Goal: Task Accomplishment & Management: Manage account settings

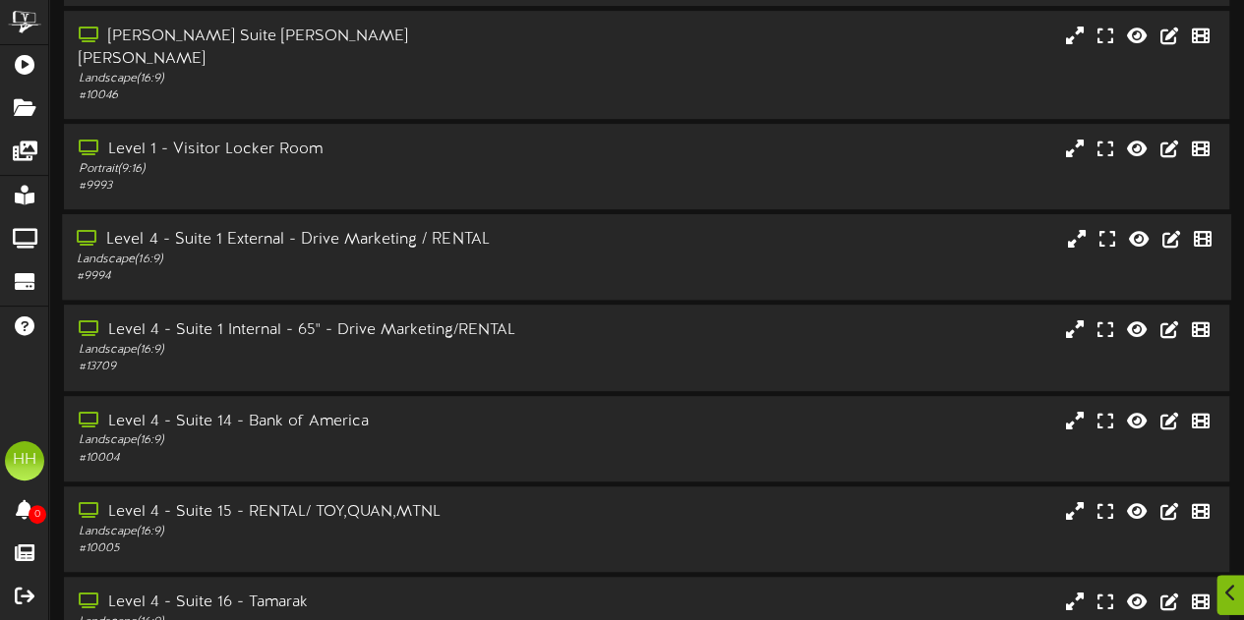
scroll to position [393, 0]
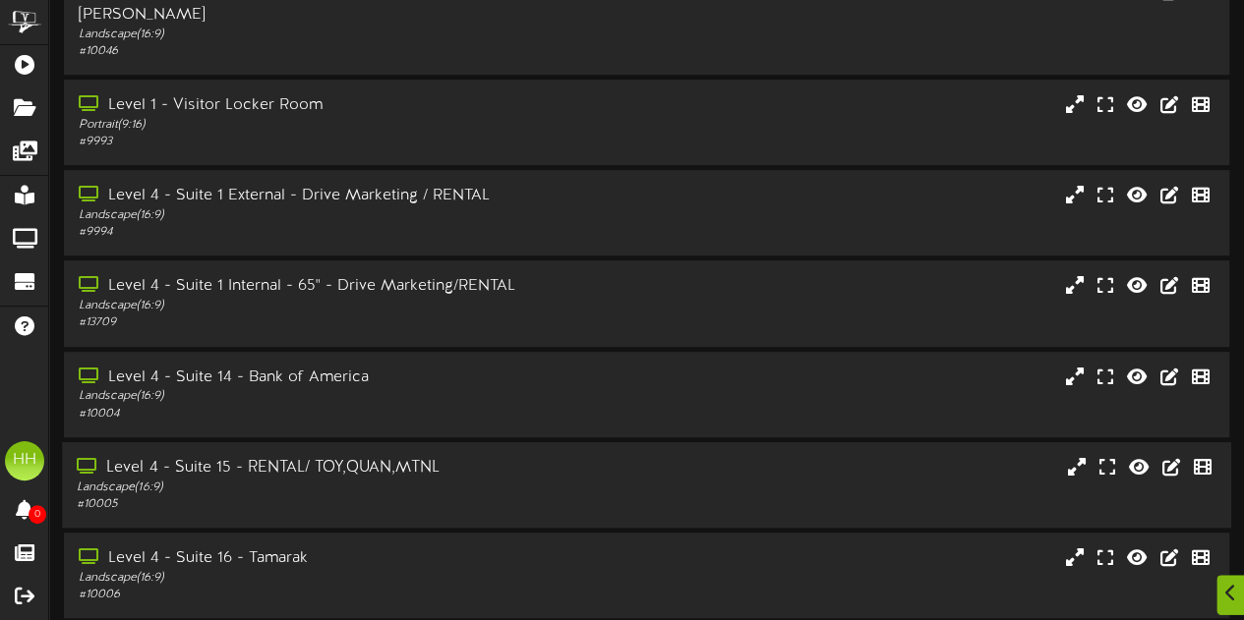
click at [385, 480] on div "Landscape ( 16:9 )" at bounding box center [305, 488] width 457 height 17
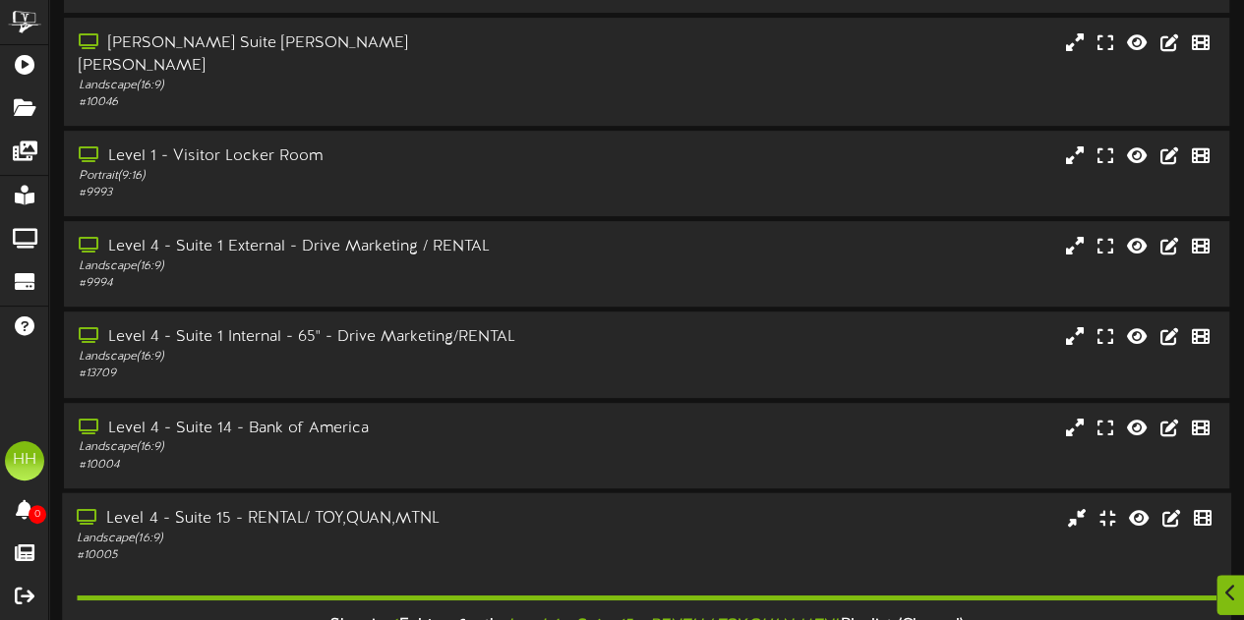
scroll to position [704, 0]
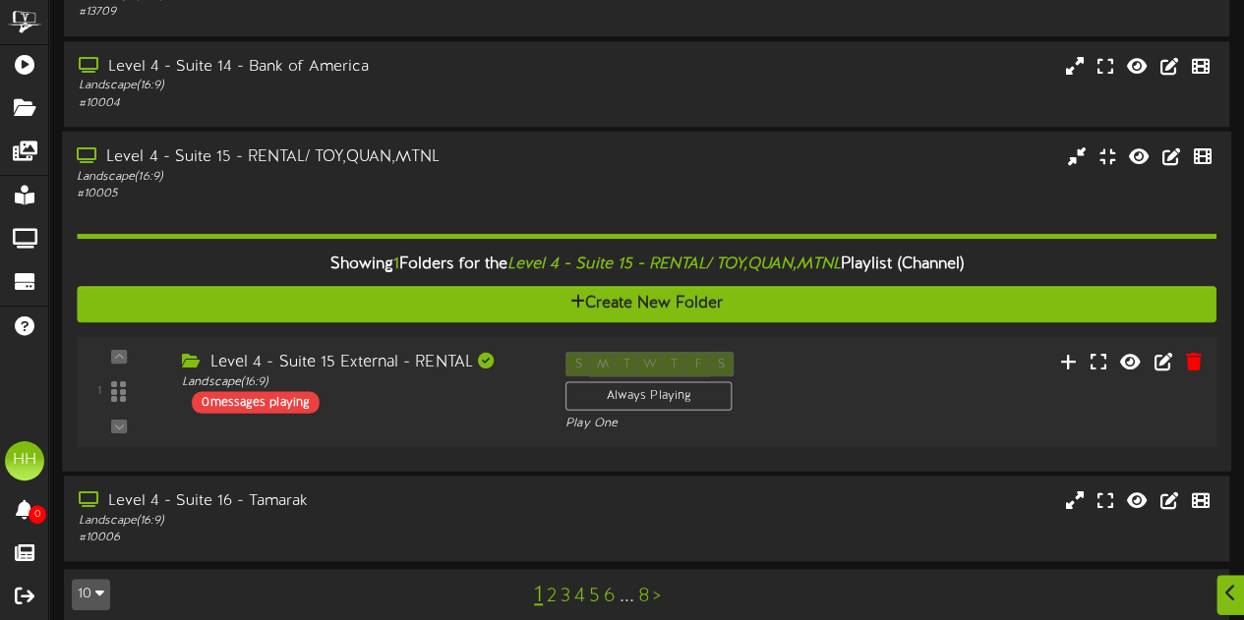
click at [417, 396] on div "1 ( 16:9" at bounding box center [646, 391] width 1150 height 81
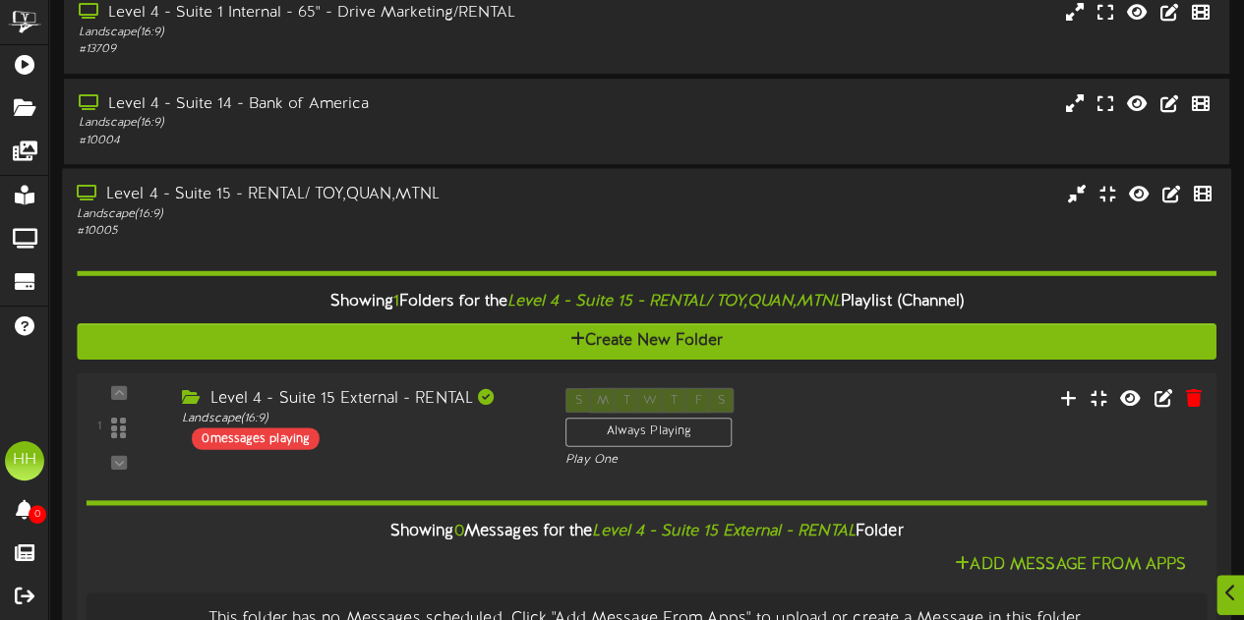
scroll to position [780, 0]
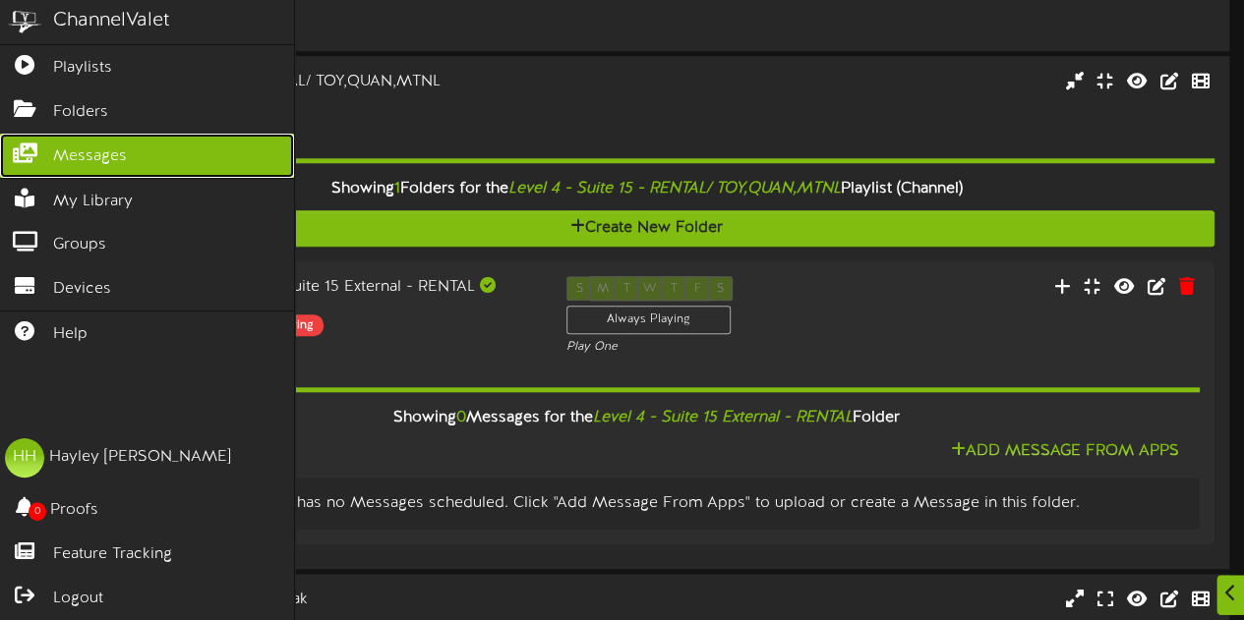
click at [108, 150] on span "Messages" at bounding box center [90, 157] width 74 height 23
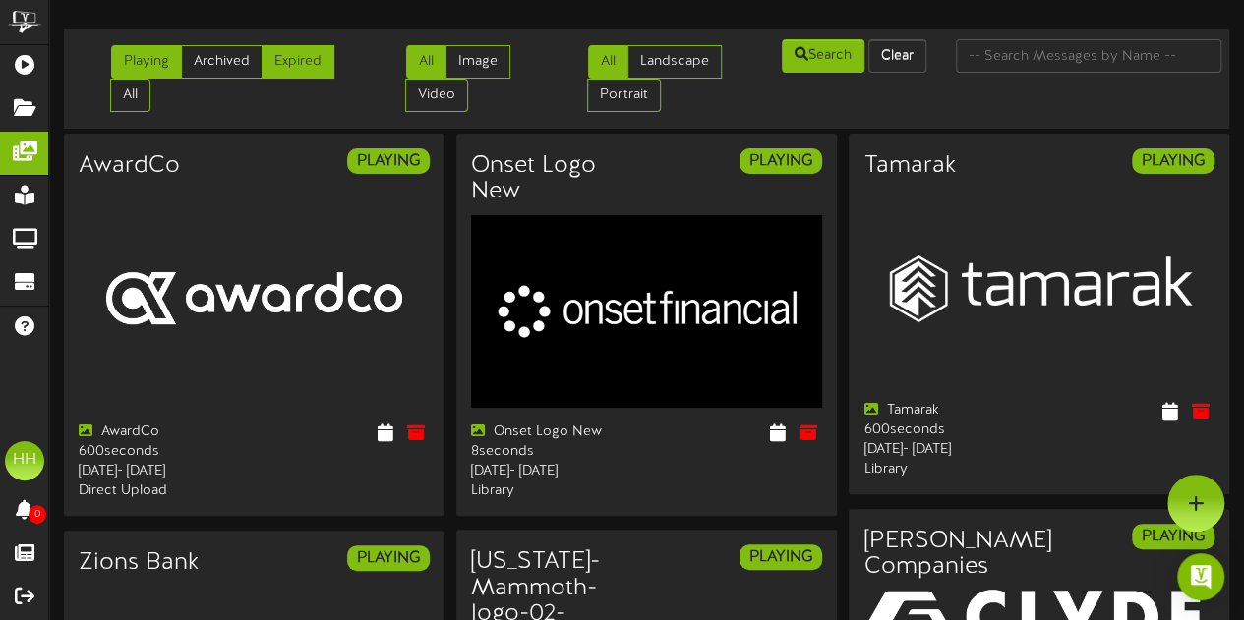
click at [315, 68] on link "Expired" at bounding box center [298, 61] width 73 height 33
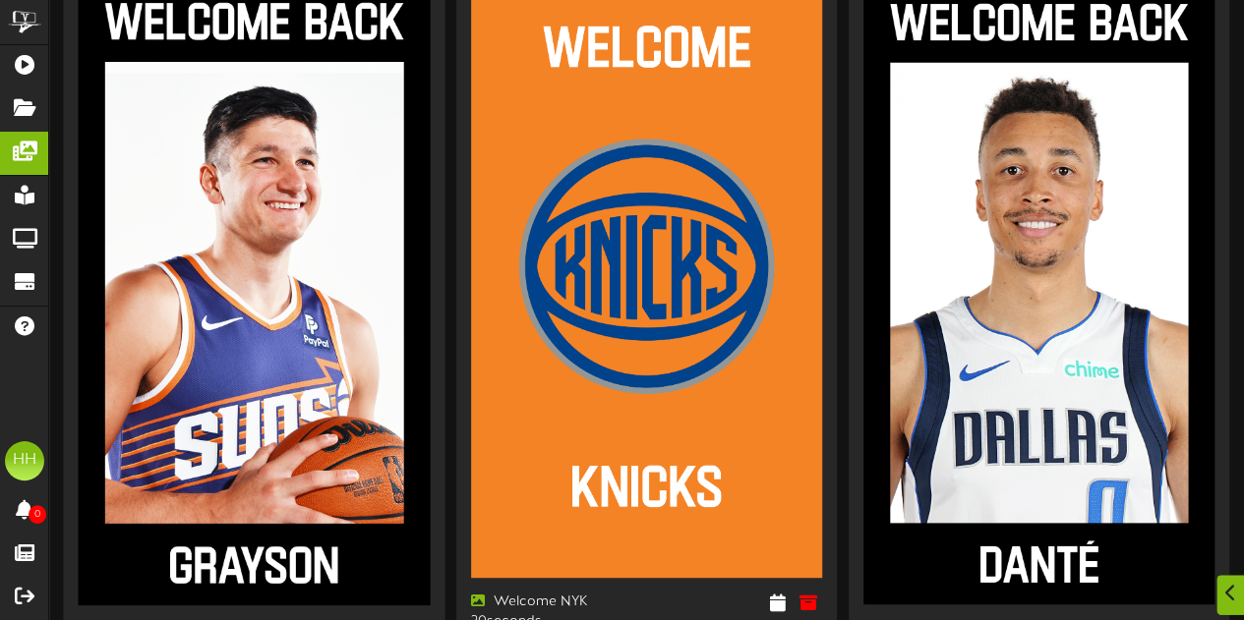
scroll to position [392, 0]
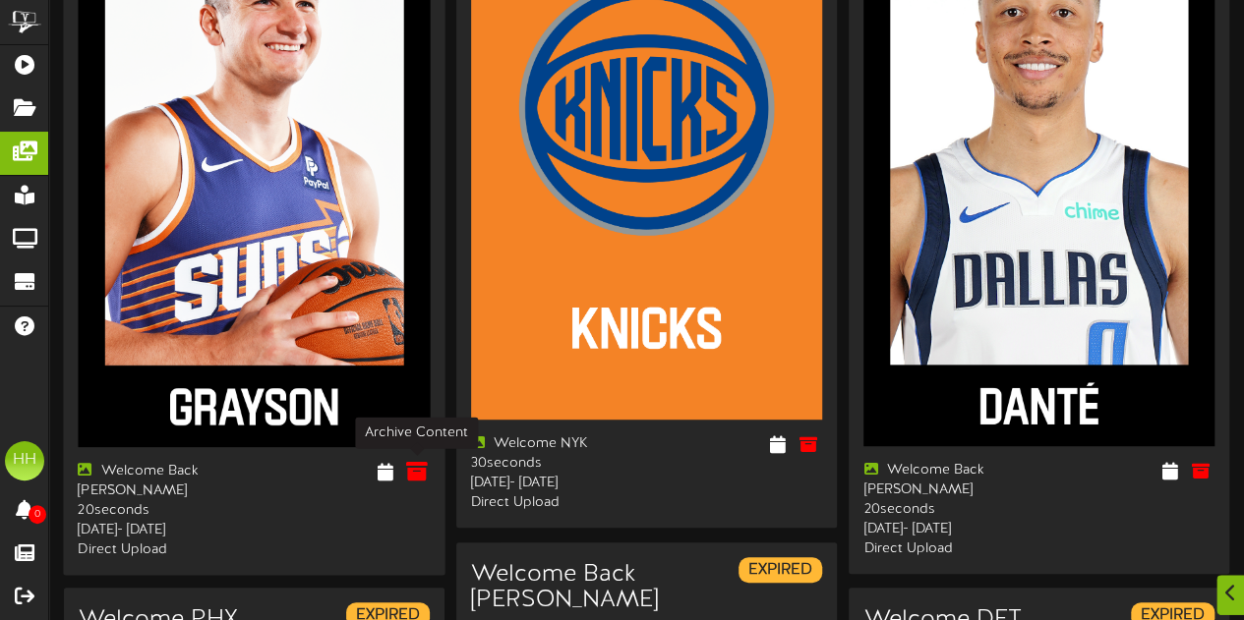
click at [414, 469] on icon at bounding box center [416, 471] width 22 height 22
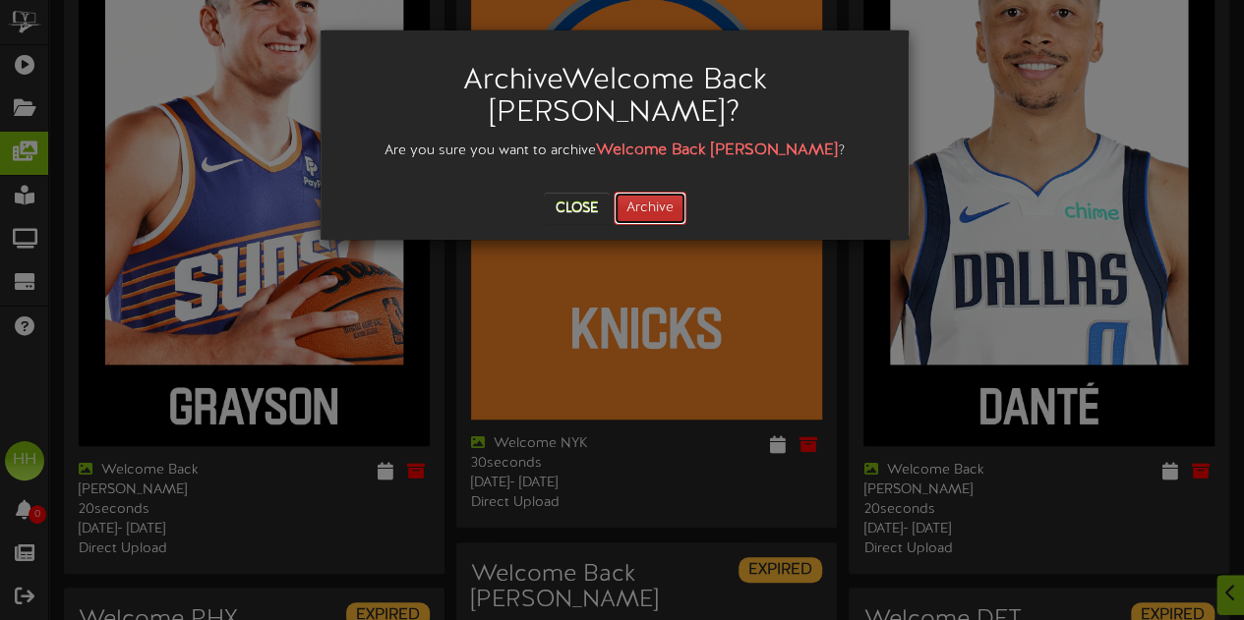
click at [655, 192] on button "Archive" at bounding box center [650, 208] width 73 height 33
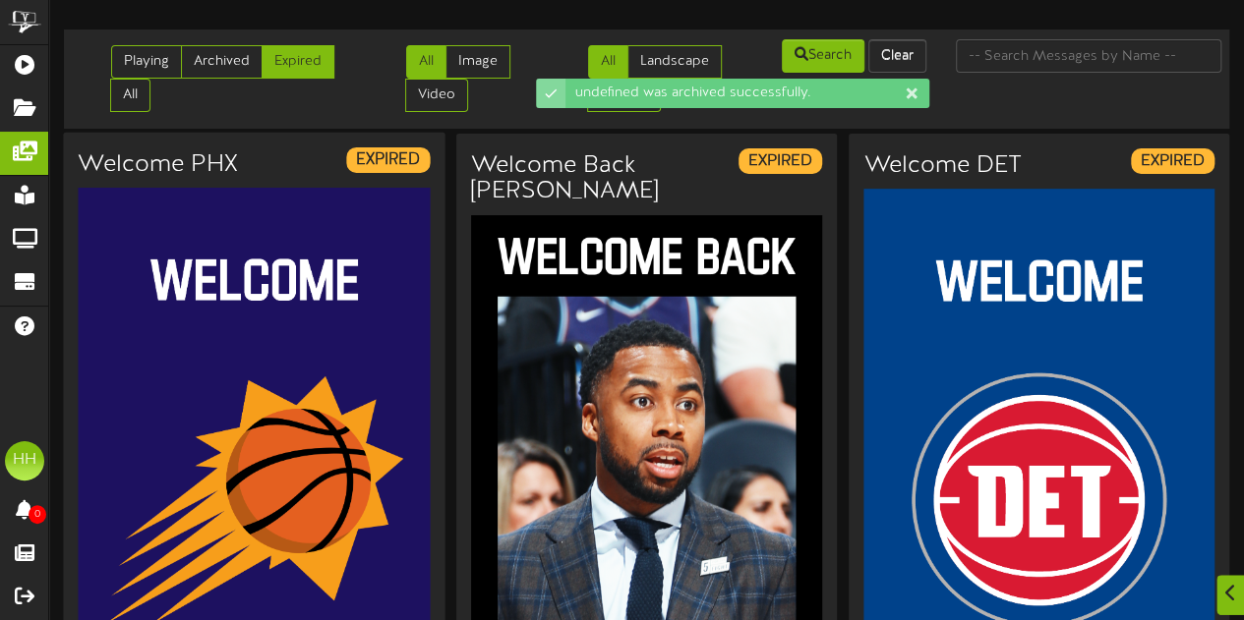
scroll to position [244, 0]
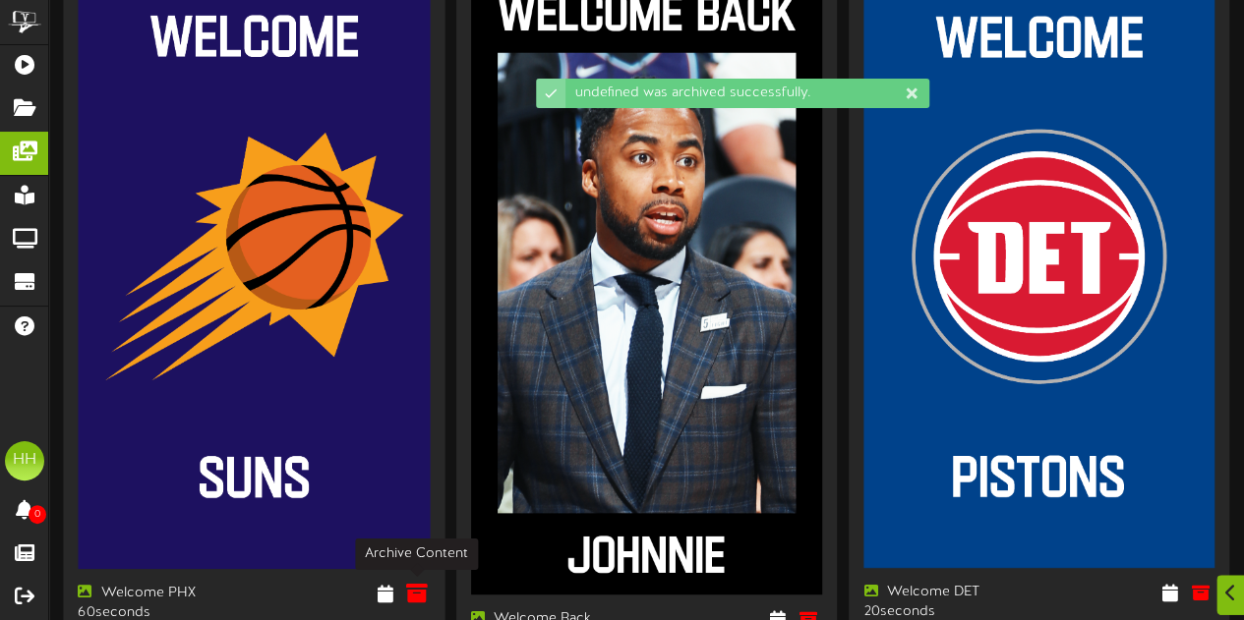
click at [410, 591] on icon at bounding box center [416, 594] width 22 height 22
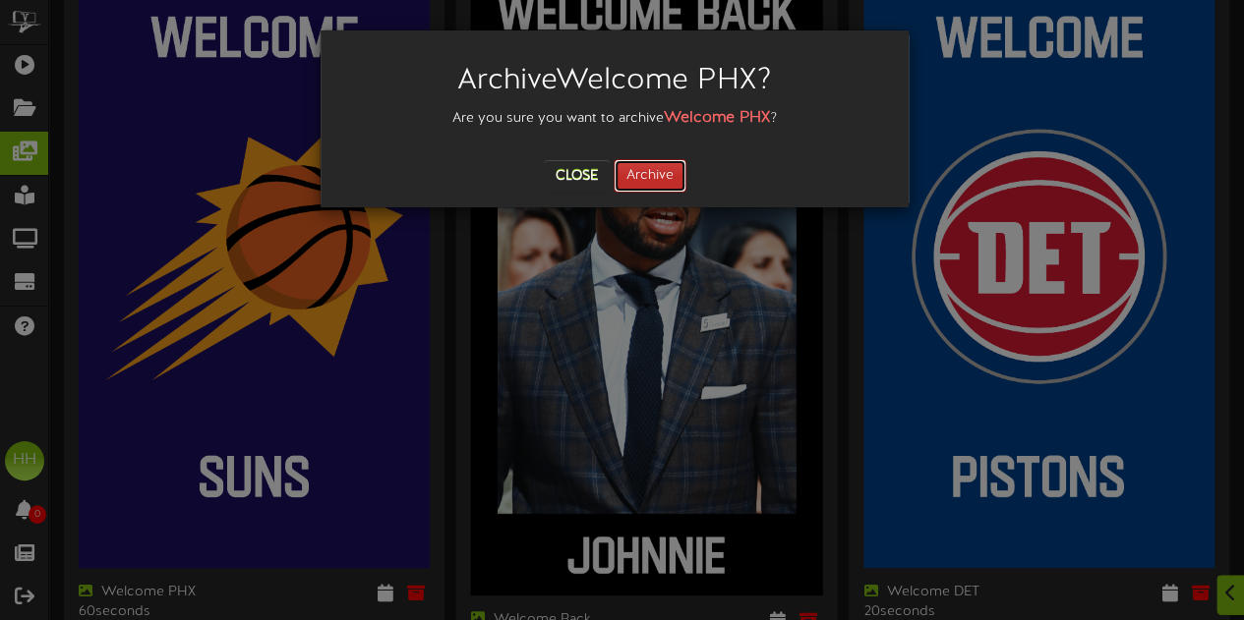
click at [657, 174] on button "Archive" at bounding box center [650, 175] width 73 height 33
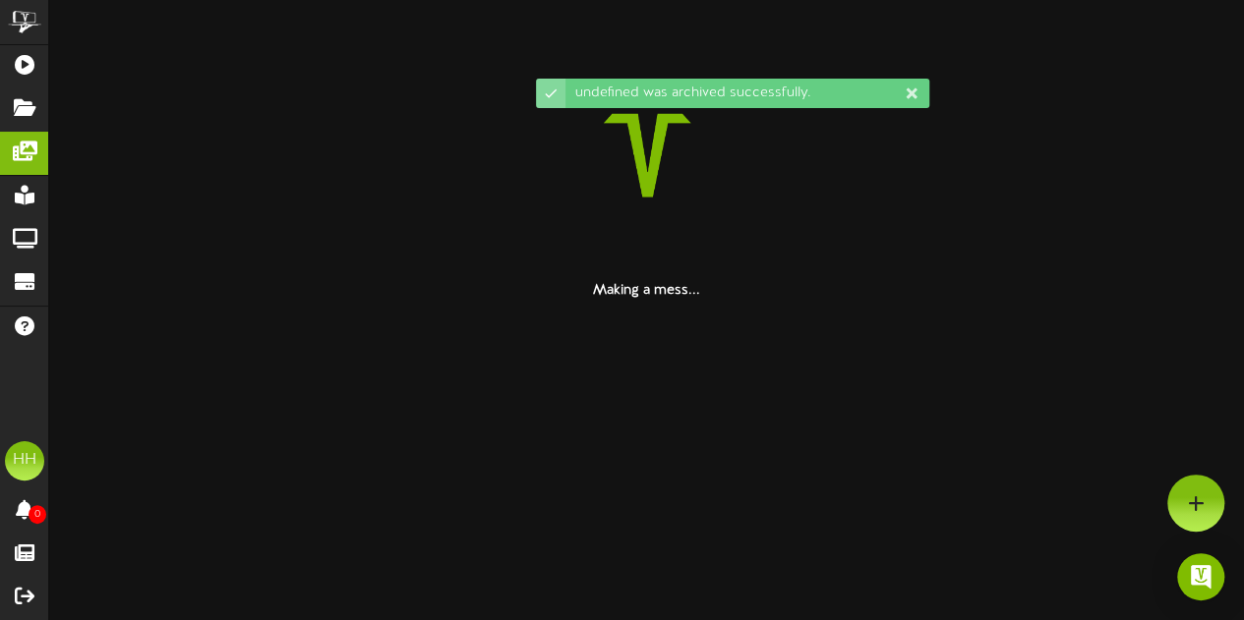
scroll to position [0, 0]
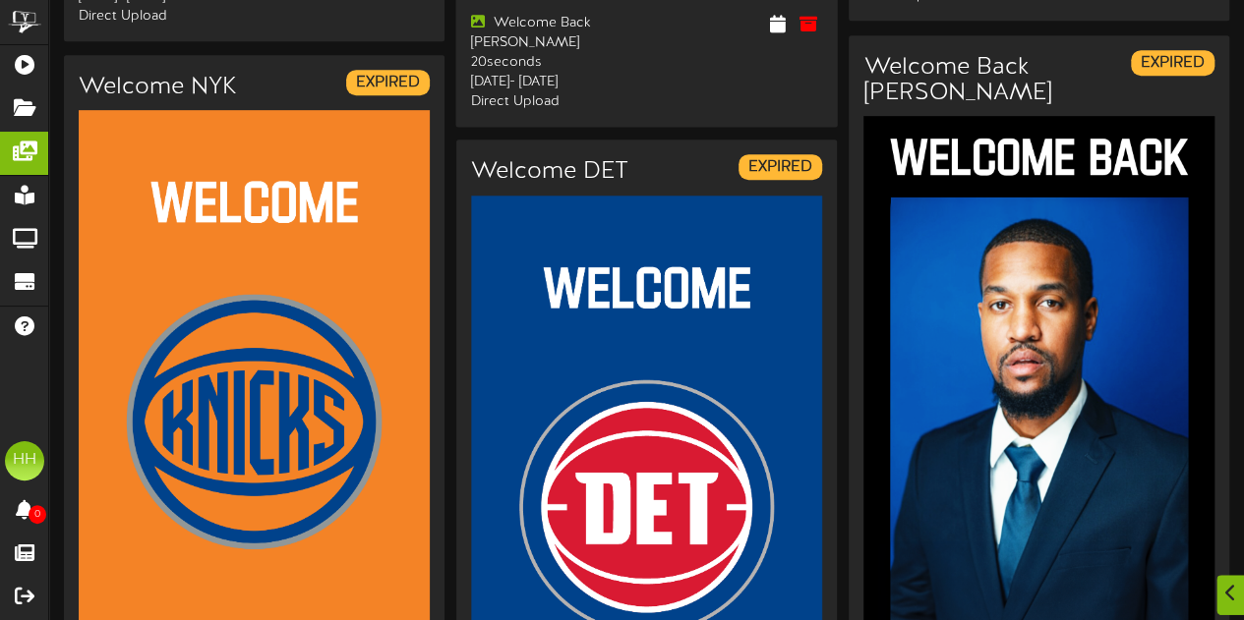
drag, startPoint x: 714, startPoint y: 436, endPoint x: 734, endPoint y: 448, distance: 23.5
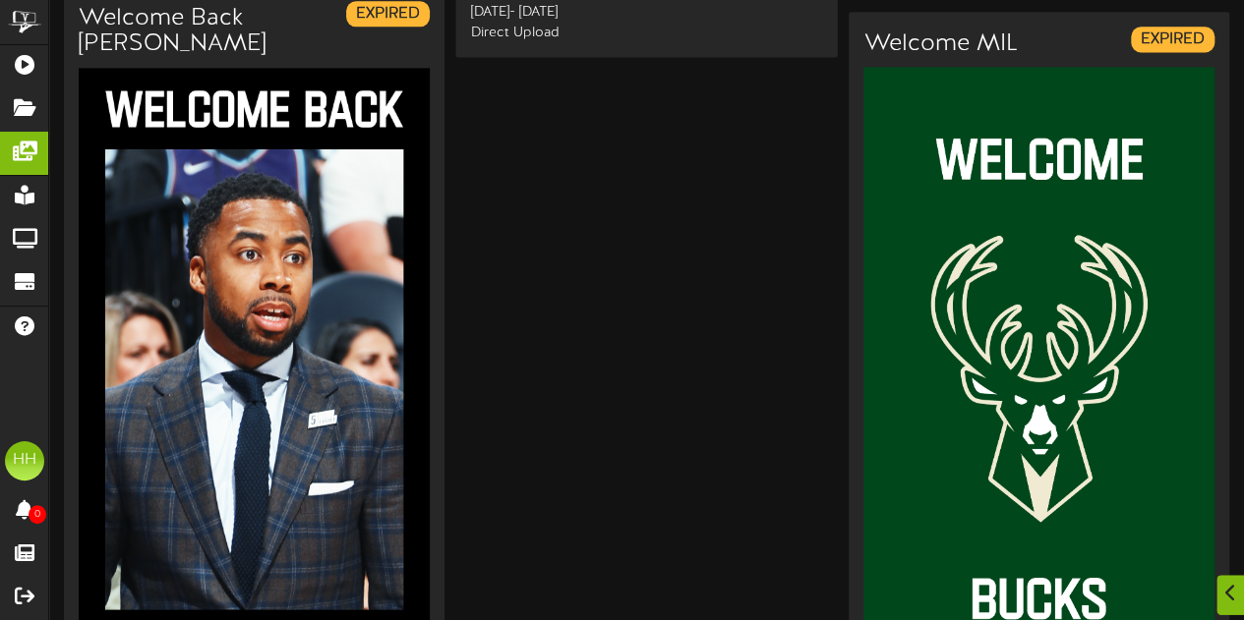
scroll to position [5497, 0]
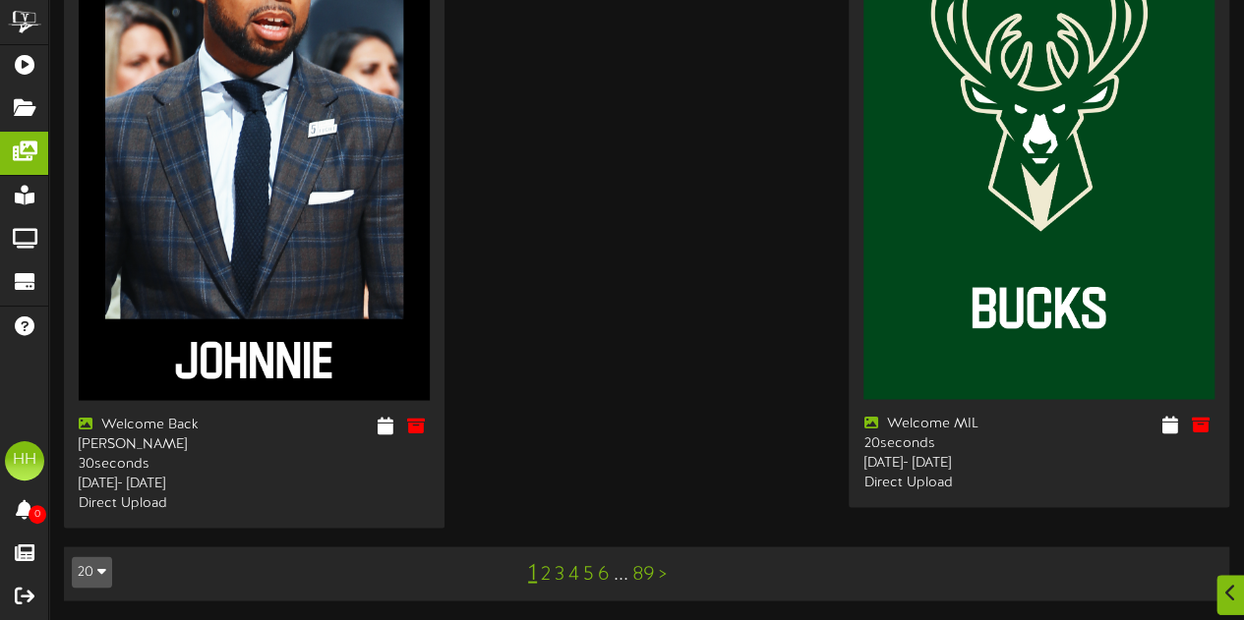
click at [634, 571] on link "89" at bounding box center [643, 574] width 23 height 22
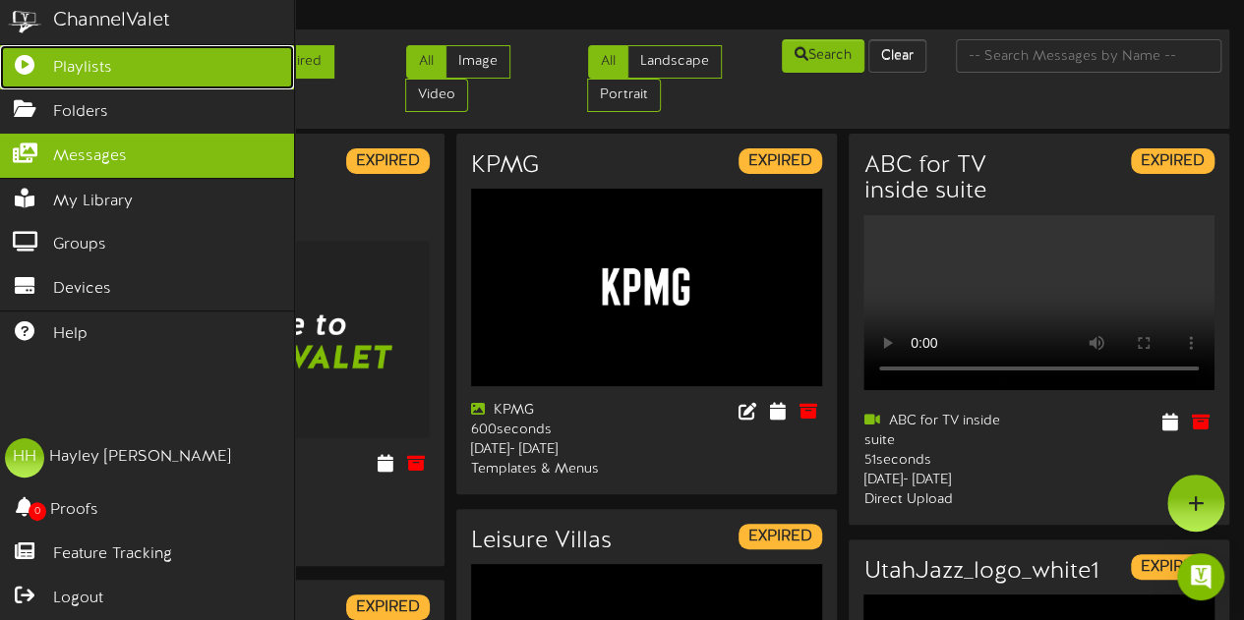
click at [135, 69] on link "Playlists" at bounding box center [147, 67] width 294 height 44
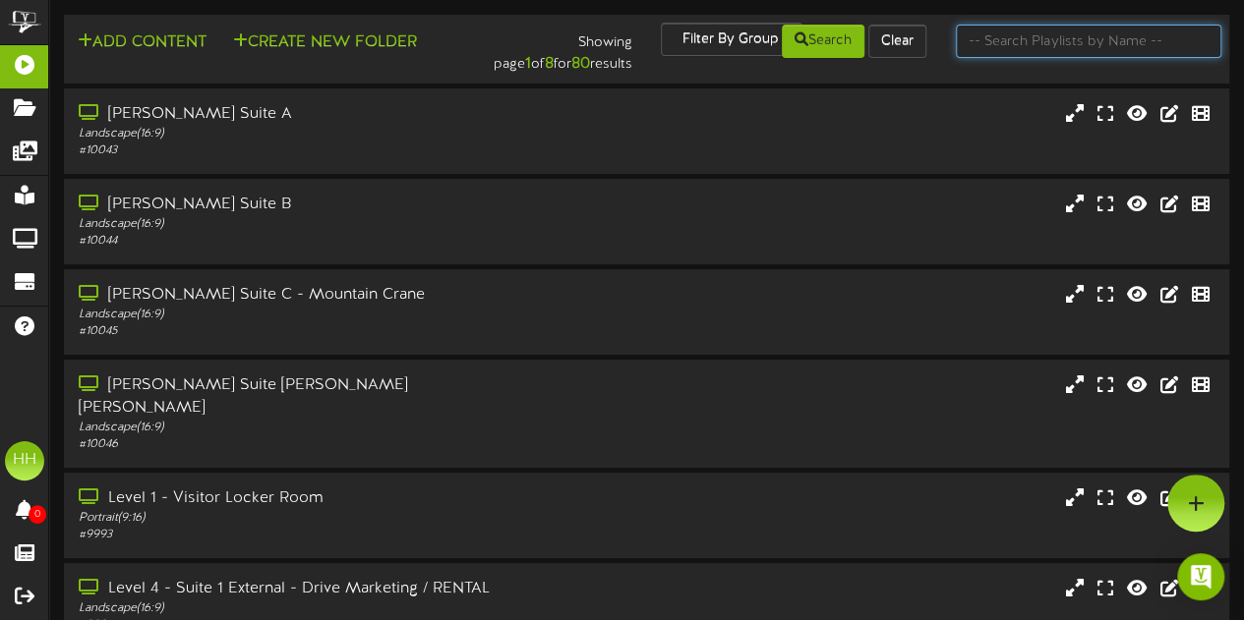
click at [1028, 54] on input "text" at bounding box center [1088, 41] width 265 height 33
type input "SUITE 54"
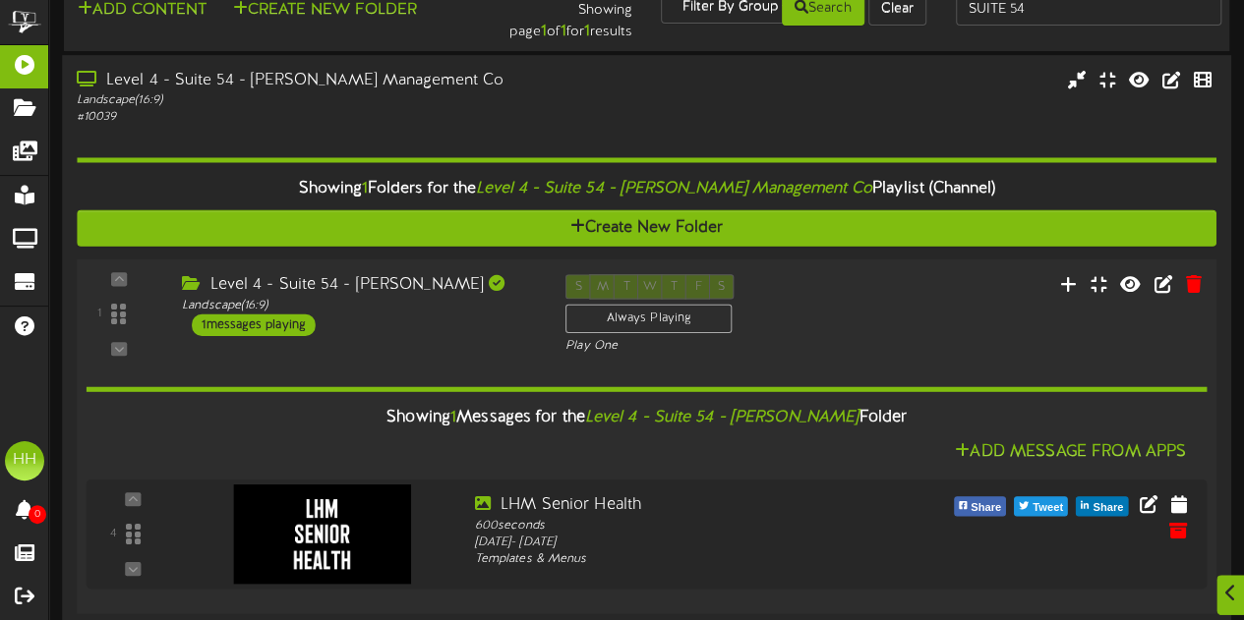
scroll to position [50, 0]
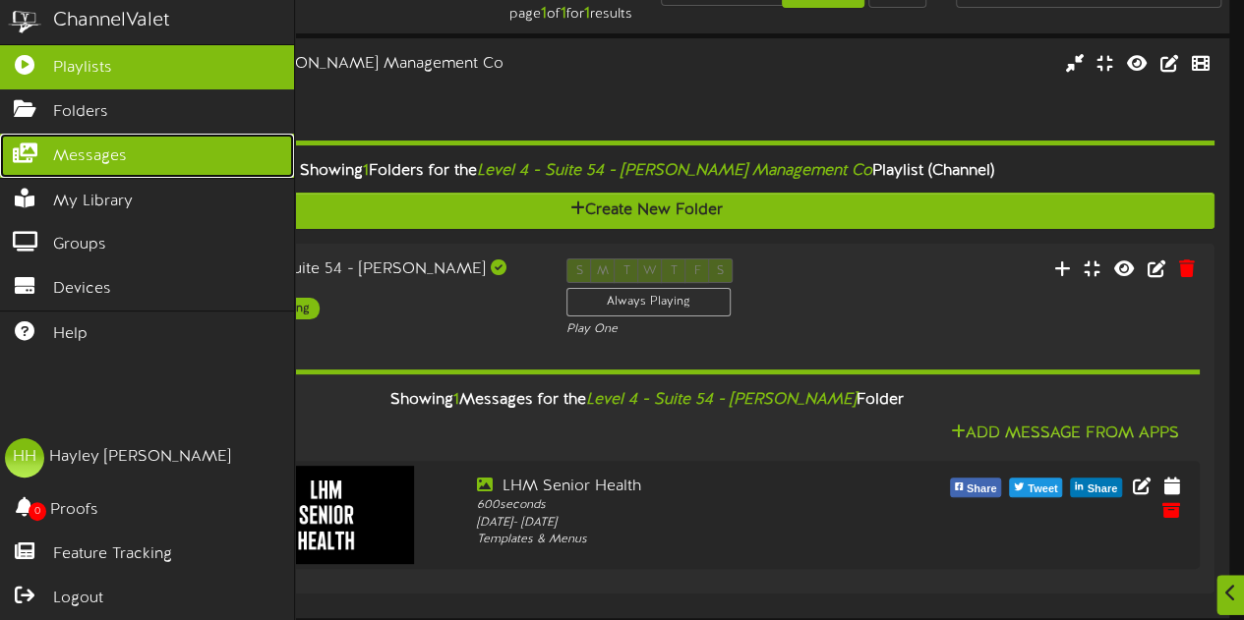
click at [130, 145] on link "Messages" at bounding box center [147, 156] width 294 height 44
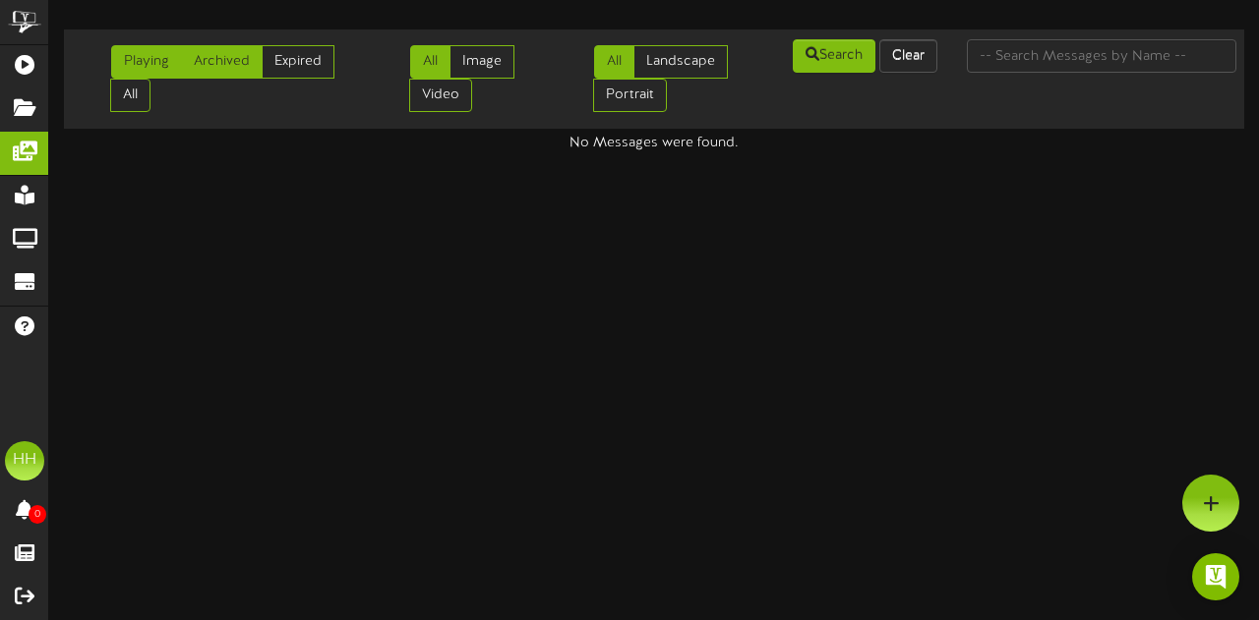
click at [221, 60] on link "Archived" at bounding box center [222, 61] width 82 height 33
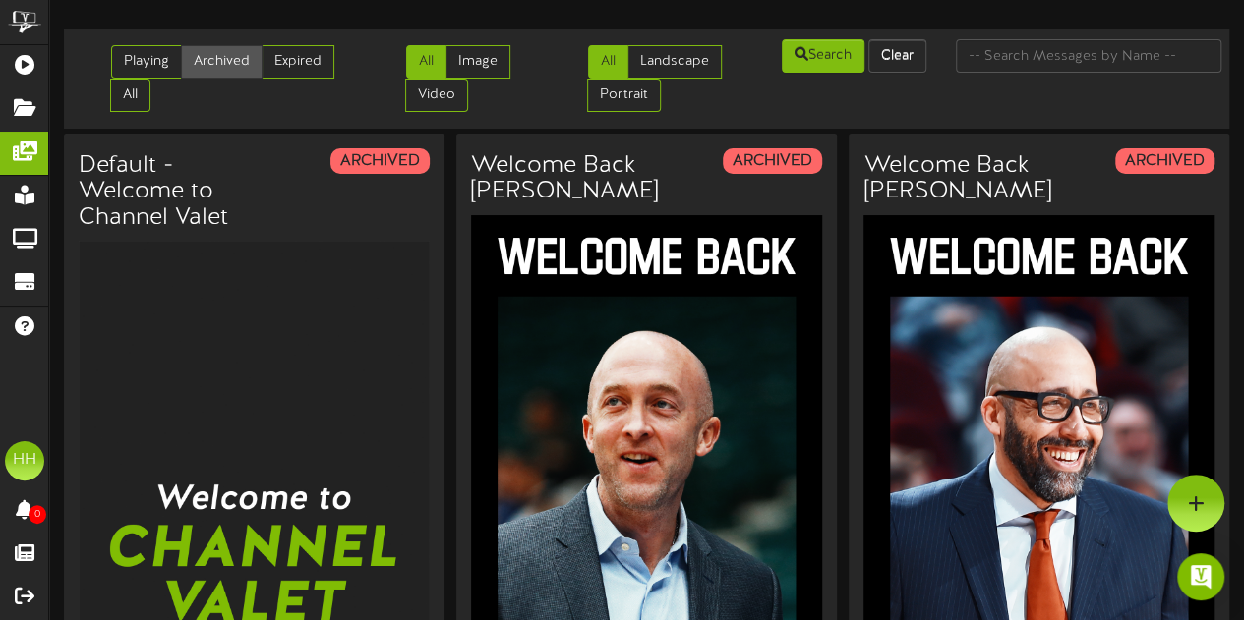
click at [258, 64] on link "Archived" at bounding box center [222, 61] width 82 height 33
click at [267, 68] on link "Expired" at bounding box center [298, 61] width 73 height 33
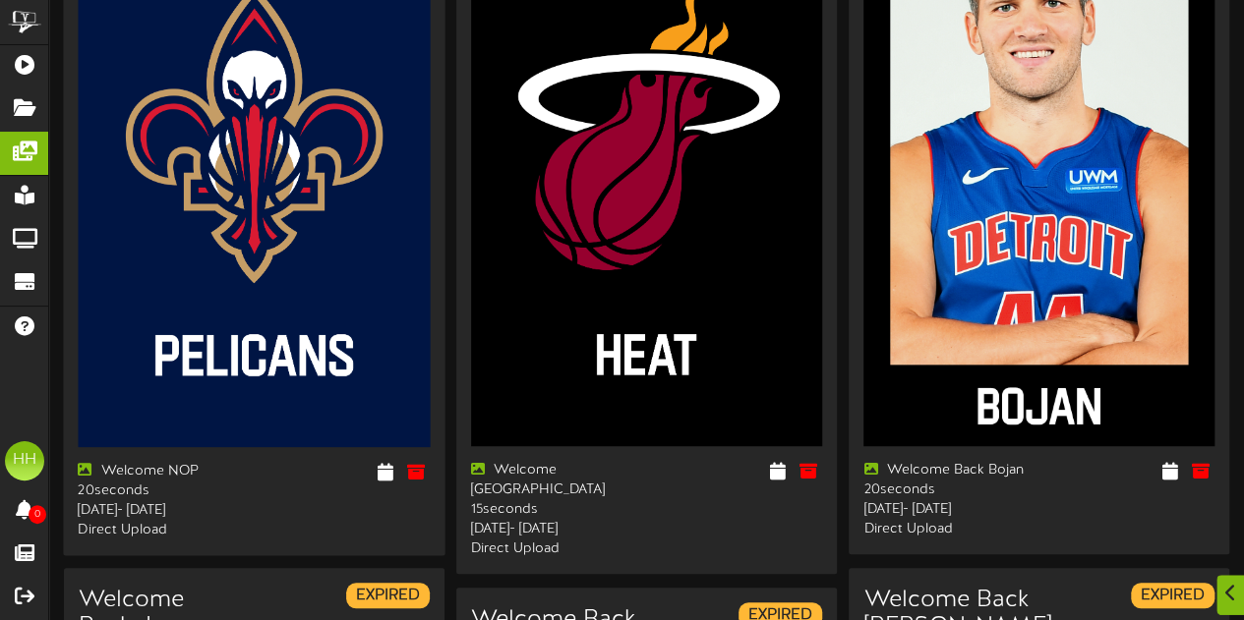
scroll to position [393, 0]
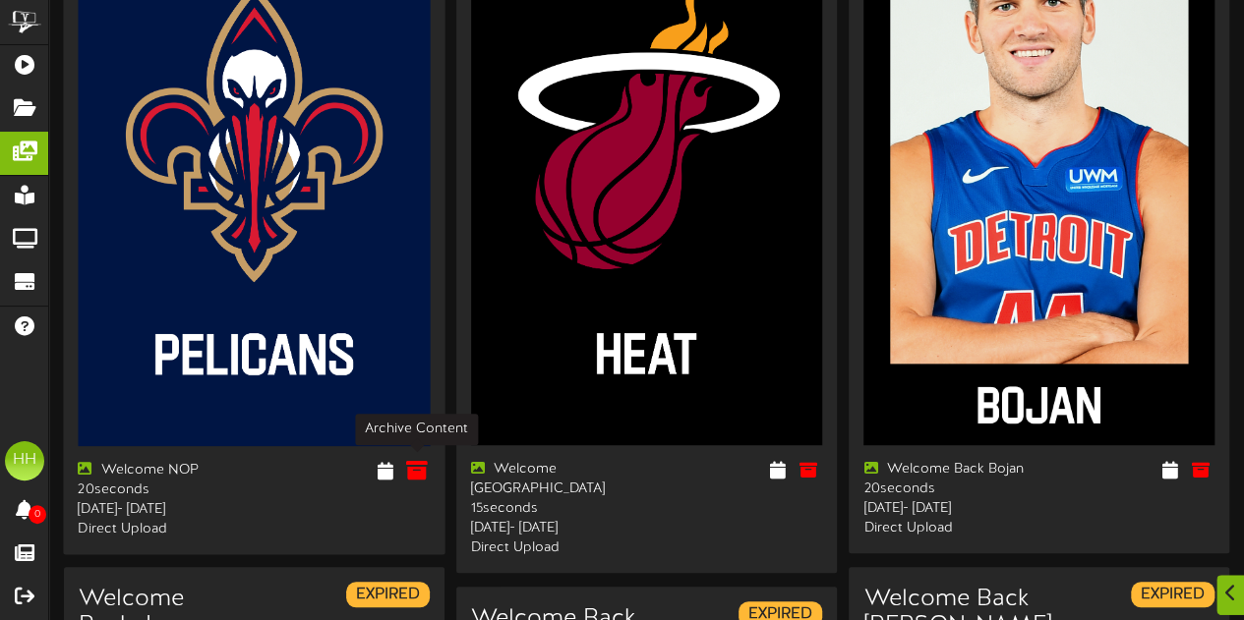
click at [413, 470] on icon at bounding box center [416, 470] width 22 height 22
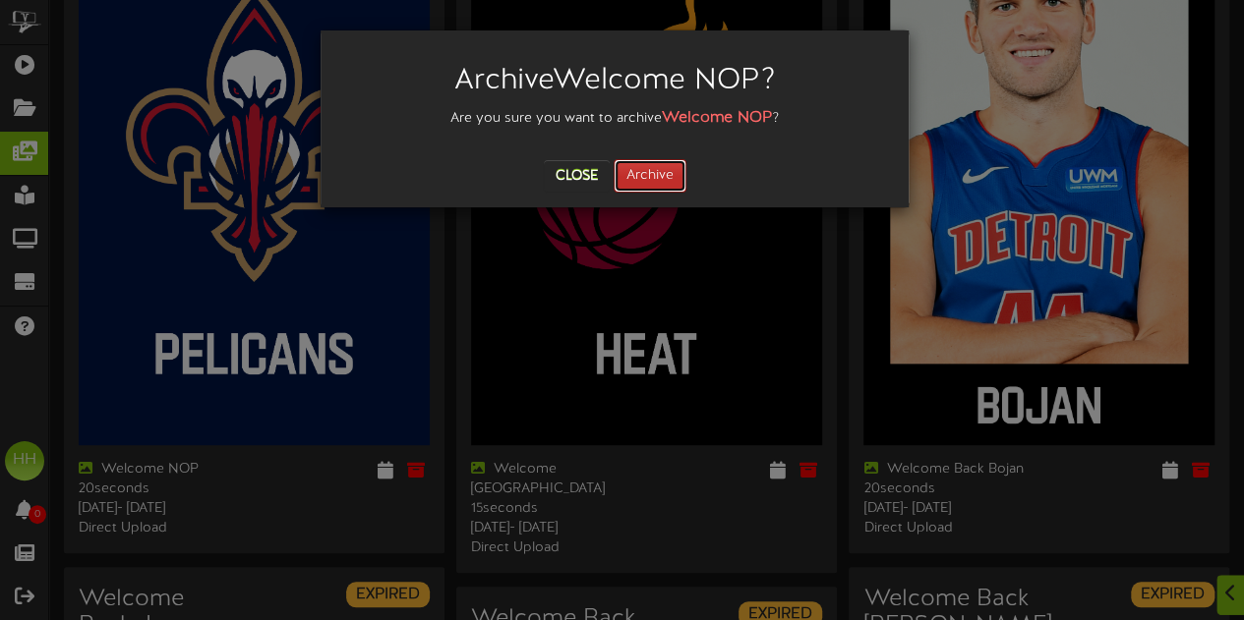
click at [651, 179] on button "Archive" at bounding box center [650, 175] width 73 height 33
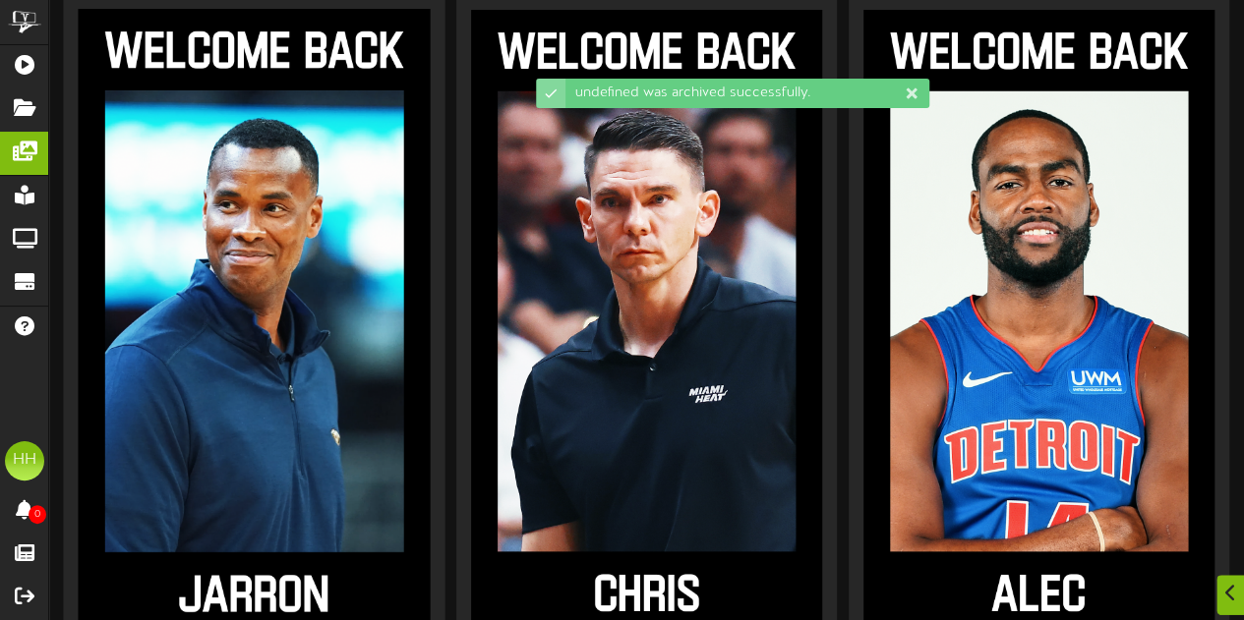
scroll to position [492, 0]
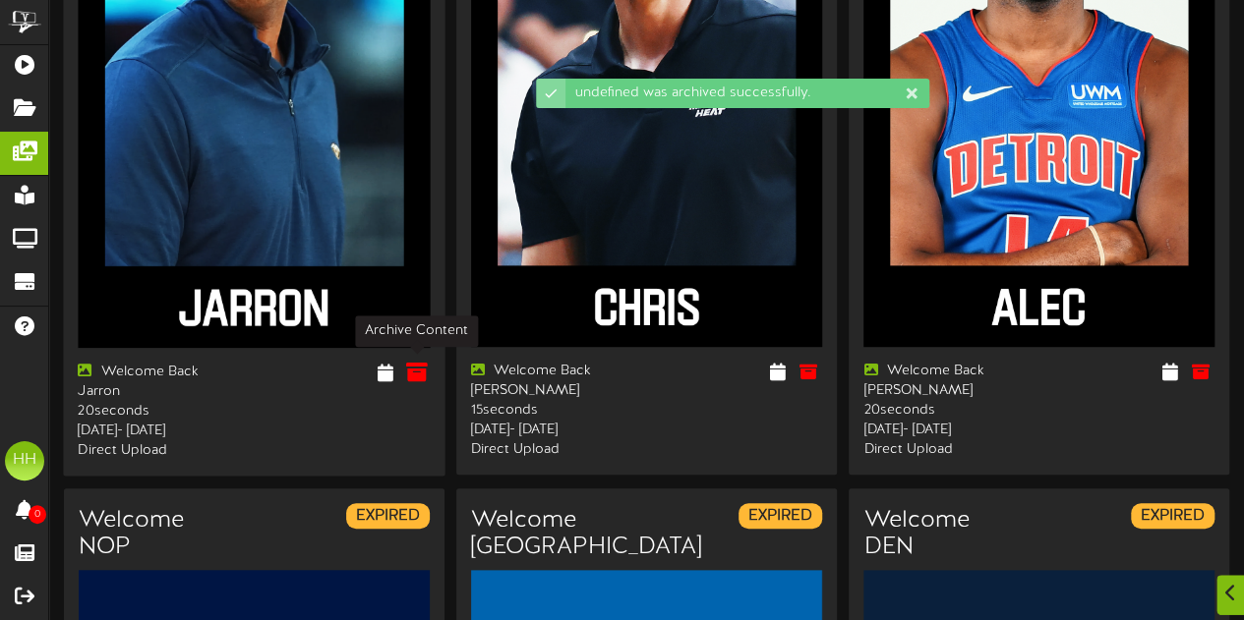
click at [413, 368] on icon at bounding box center [416, 372] width 22 height 22
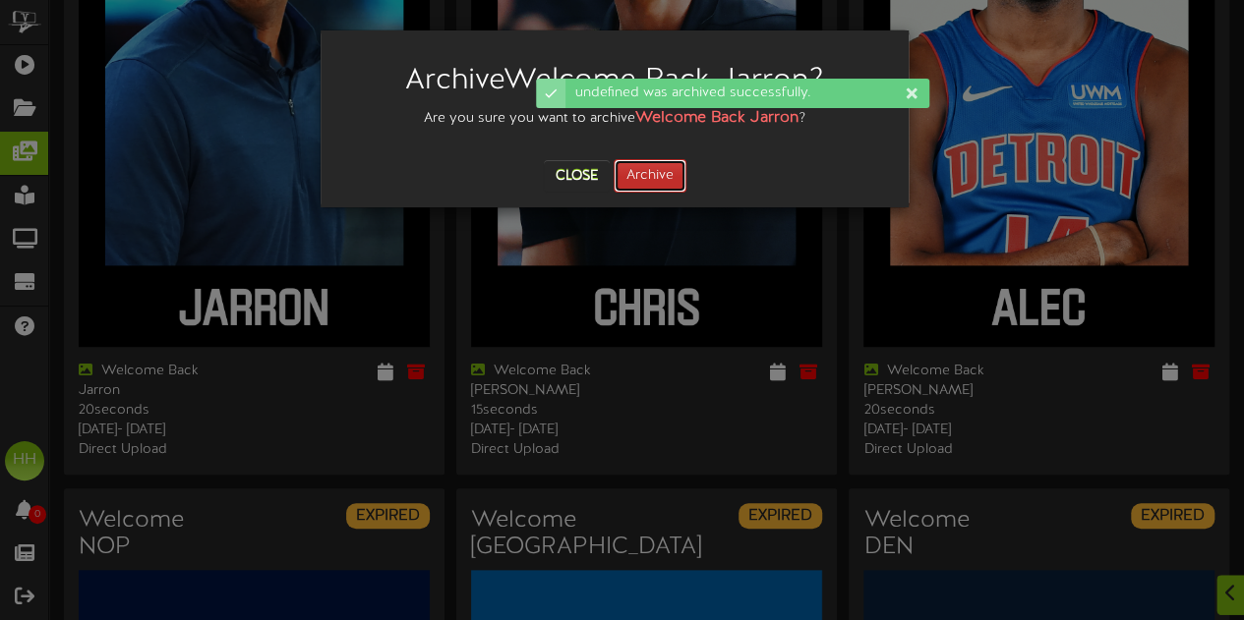
click at [651, 183] on button "Archive" at bounding box center [650, 175] width 73 height 33
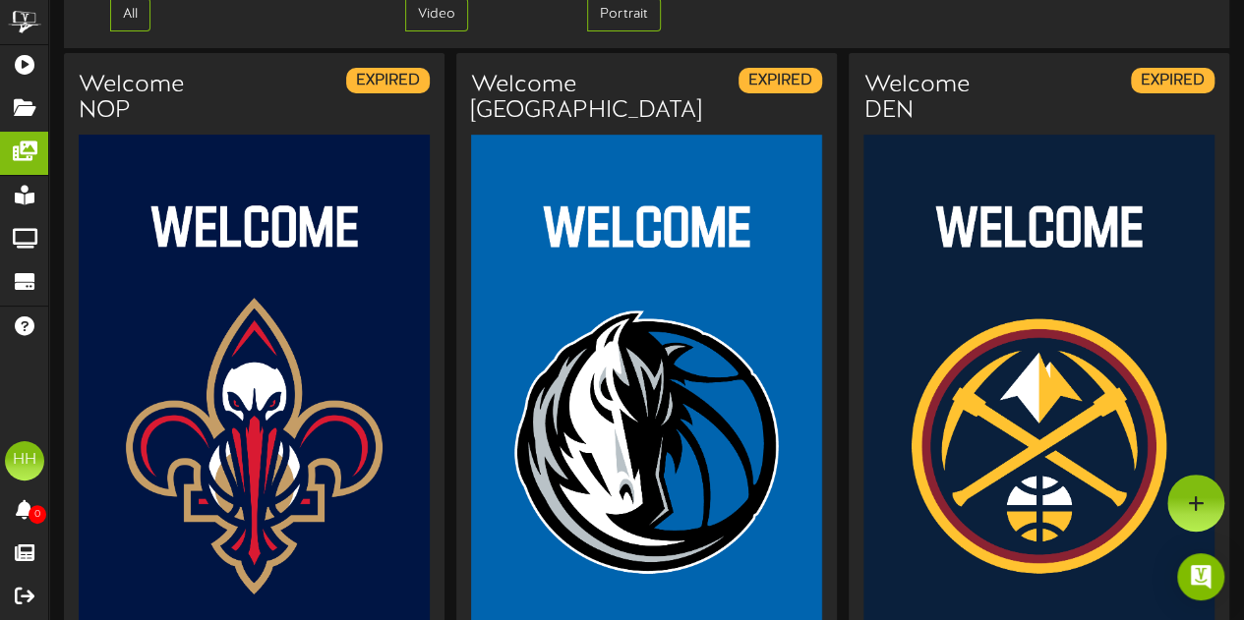
scroll to position [0, 0]
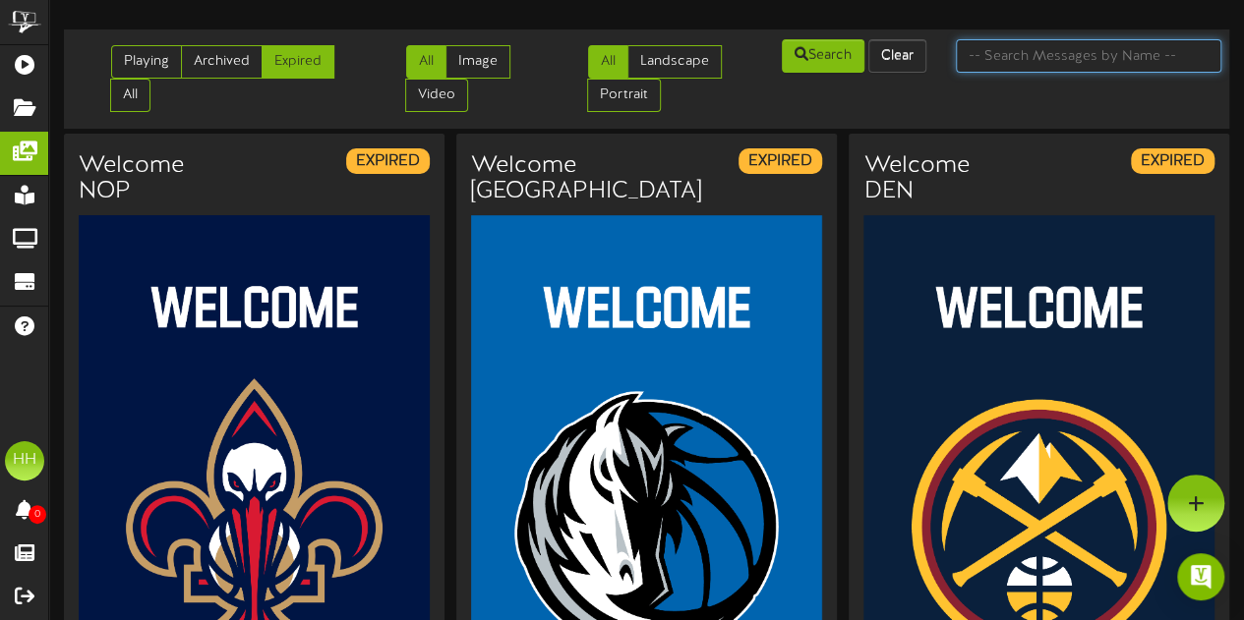
click at [1059, 66] on input "text" at bounding box center [1088, 55] width 265 height 33
type input "LHM"
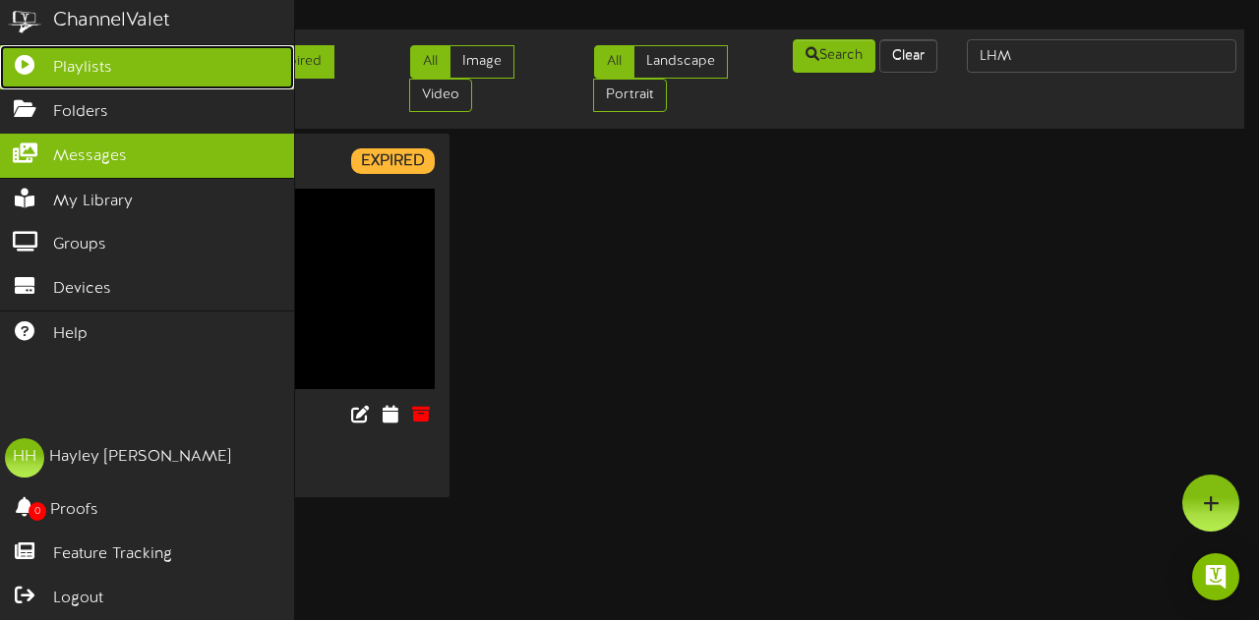
click at [70, 70] on span "Playlists" at bounding box center [82, 68] width 59 height 23
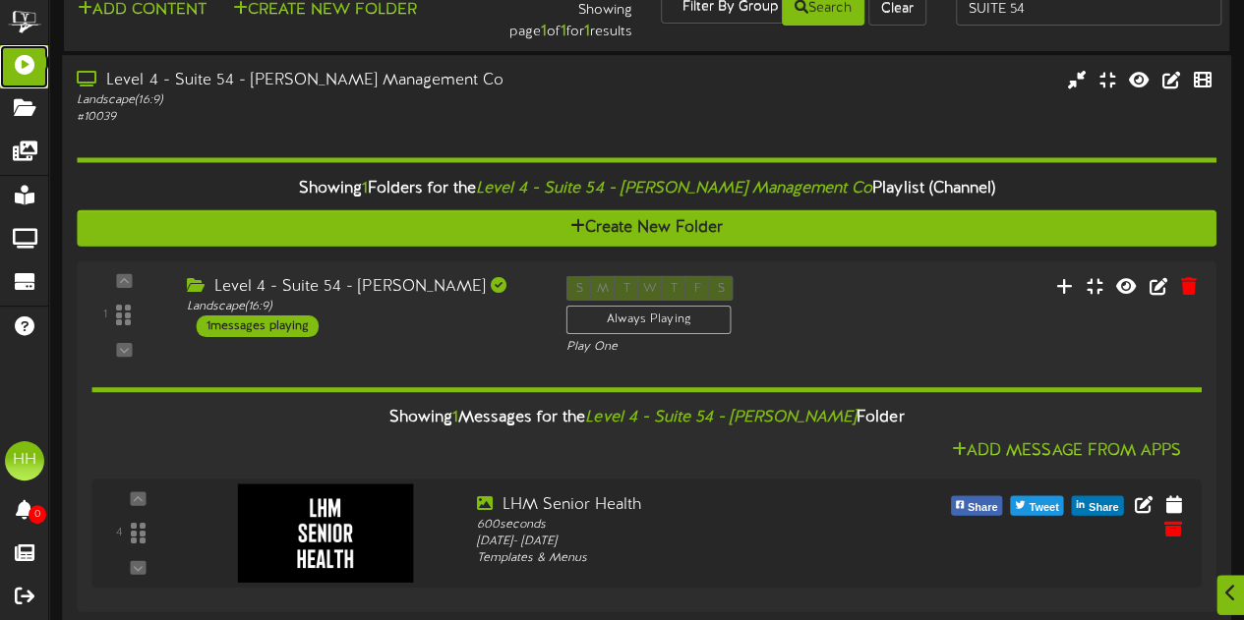
scroll to position [50, 0]
